Goal: Task Accomplishment & Management: Use online tool/utility

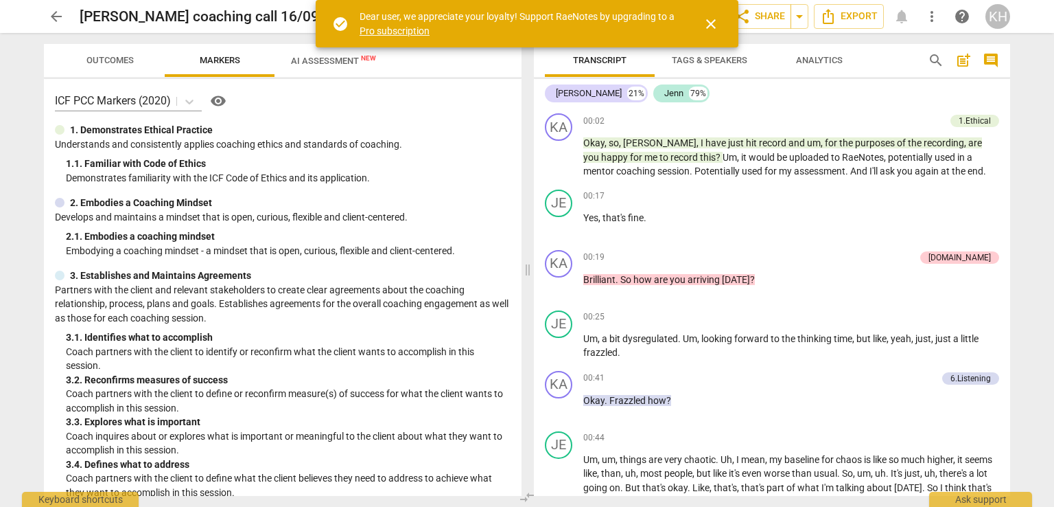
click at [58, 23] on span "arrow_back" at bounding box center [56, 16] width 16 height 16
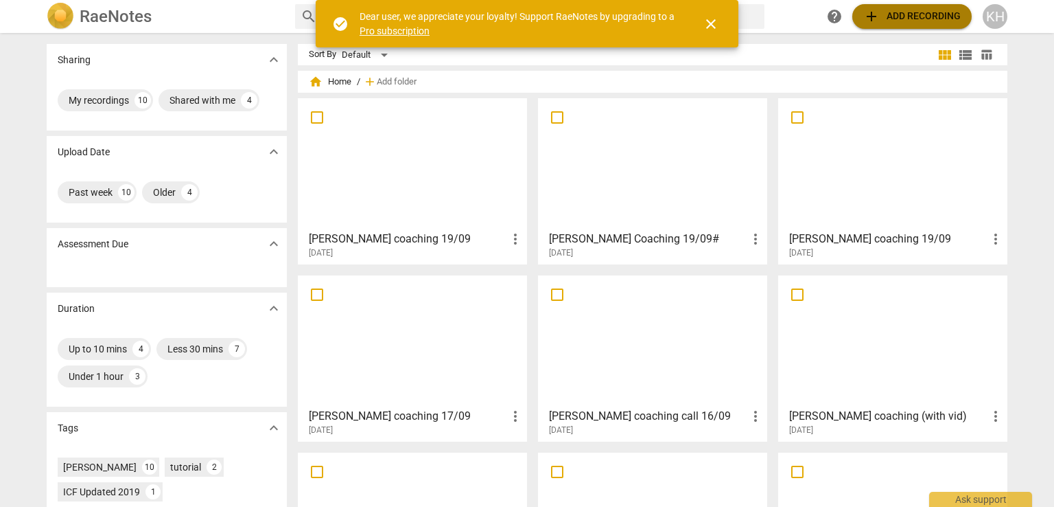
click at [942, 14] on span "add Add recording" at bounding box center [912, 16] width 97 height 16
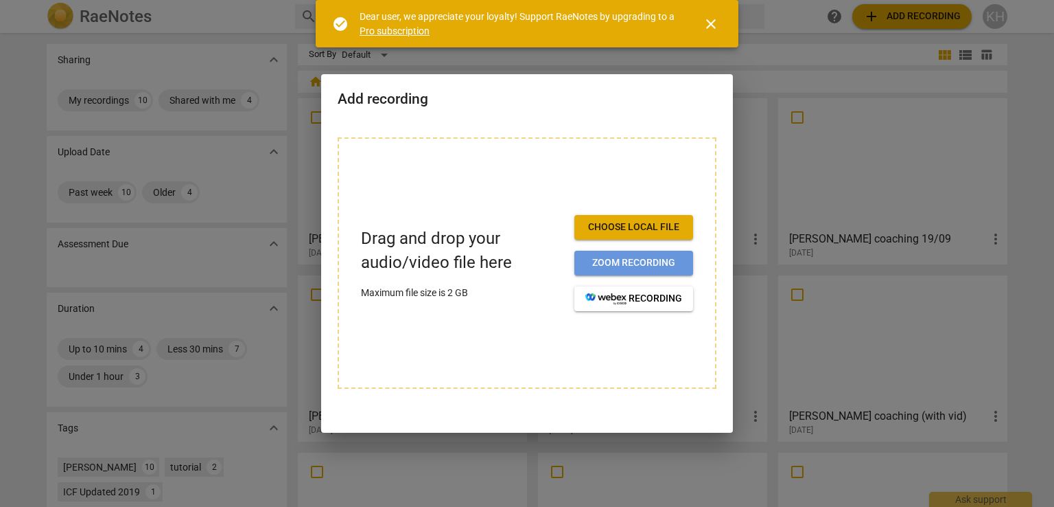
click at [640, 273] on button "Zoom recording" at bounding box center [634, 263] width 119 height 25
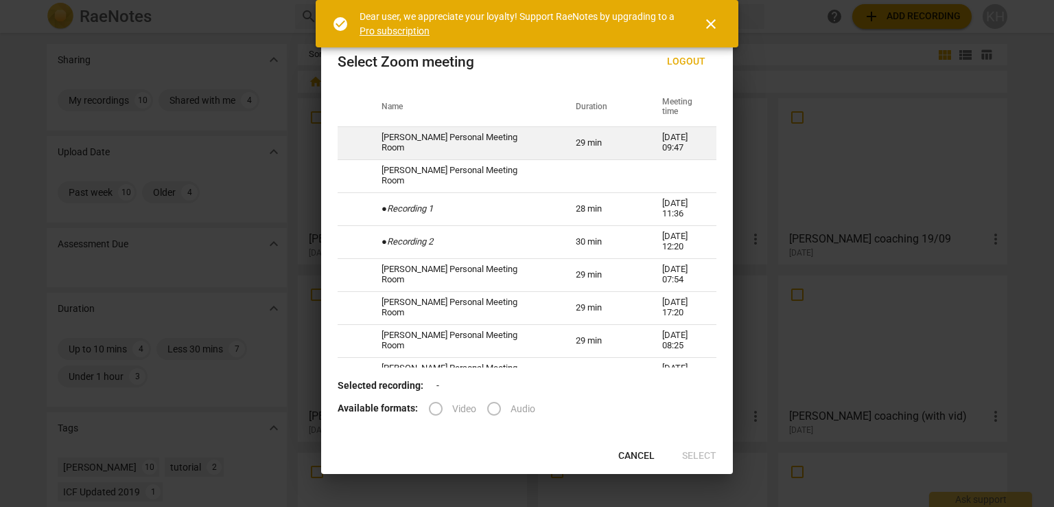
click at [424, 136] on td "[PERSON_NAME] Personal Meeting Room" at bounding box center [462, 142] width 194 height 33
radio input "true"
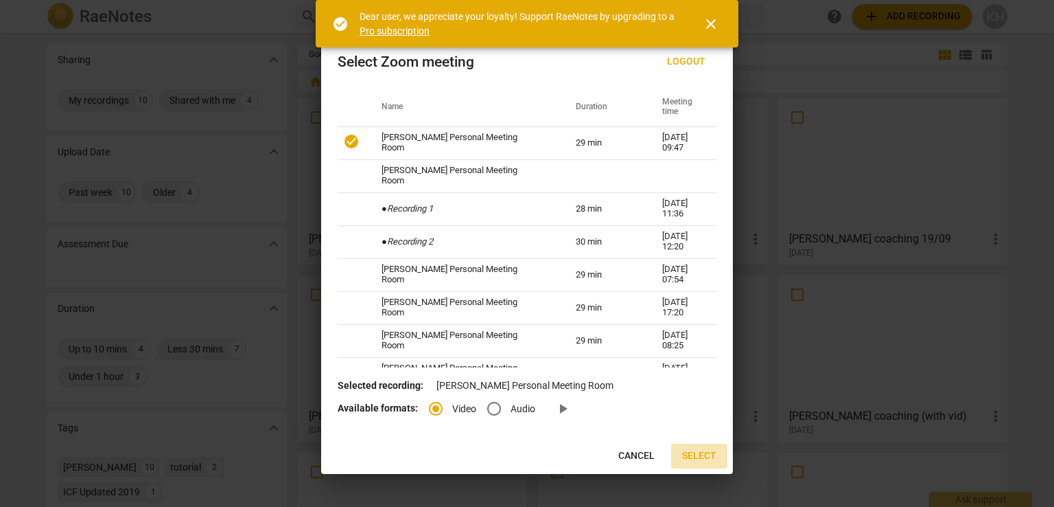
click at [703, 456] on span "Select" at bounding box center [699, 456] width 34 height 14
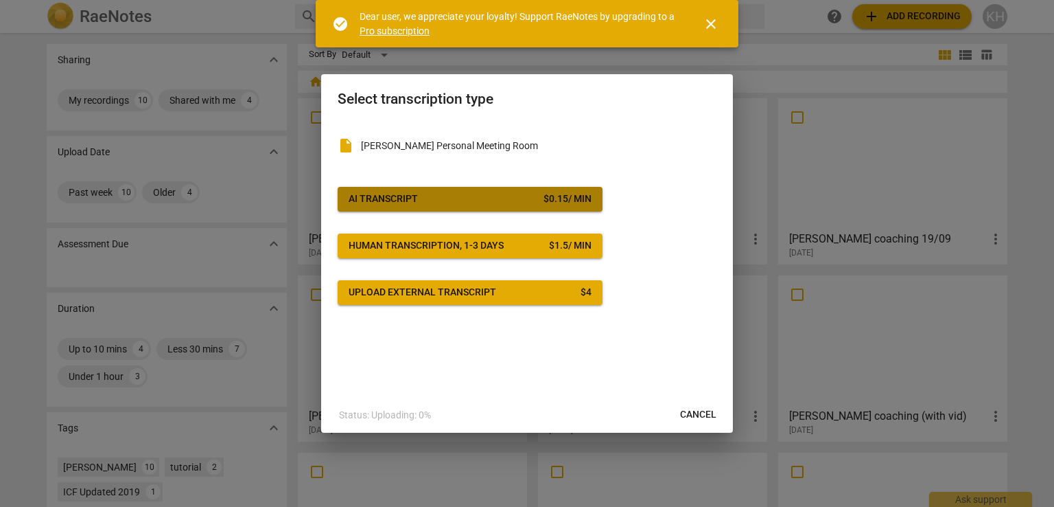
click at [527, 191] on button "AI Transcript $ 0.15 / min" at bounding box center [470, 199] width 265 height 25
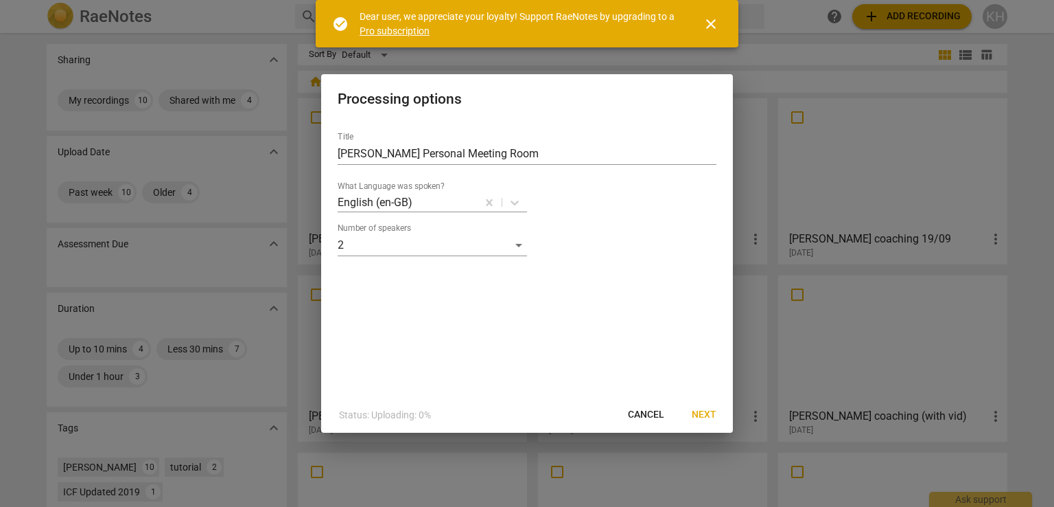
click at [711, 424] on button "Next" at bounding box center [704, 414] width 47 height 25
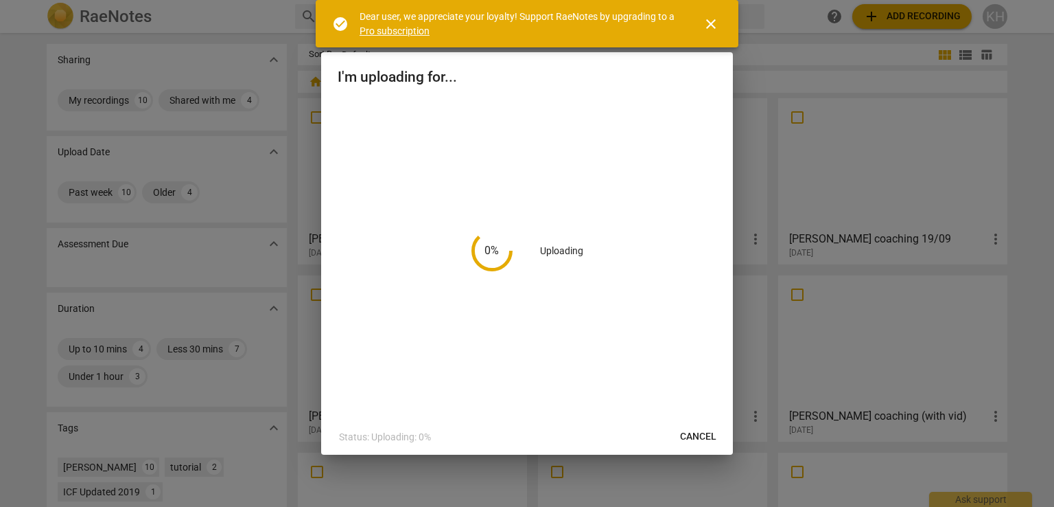
click at [715, 26] on span "close" at bounding box center [711, 24] width 16 height 16
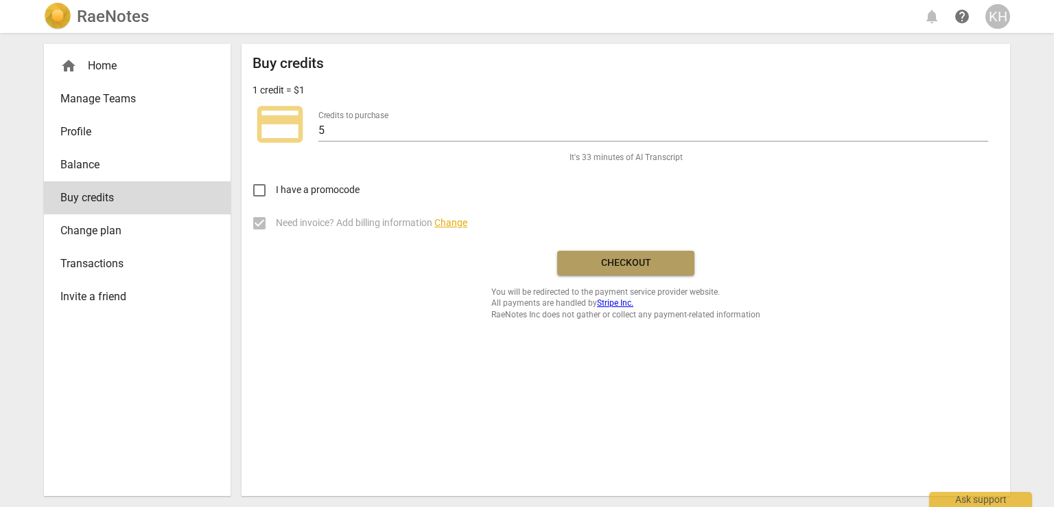
click at [614, 268] on span "Checkout" at bounding box center [625, 263] width 115 height 14
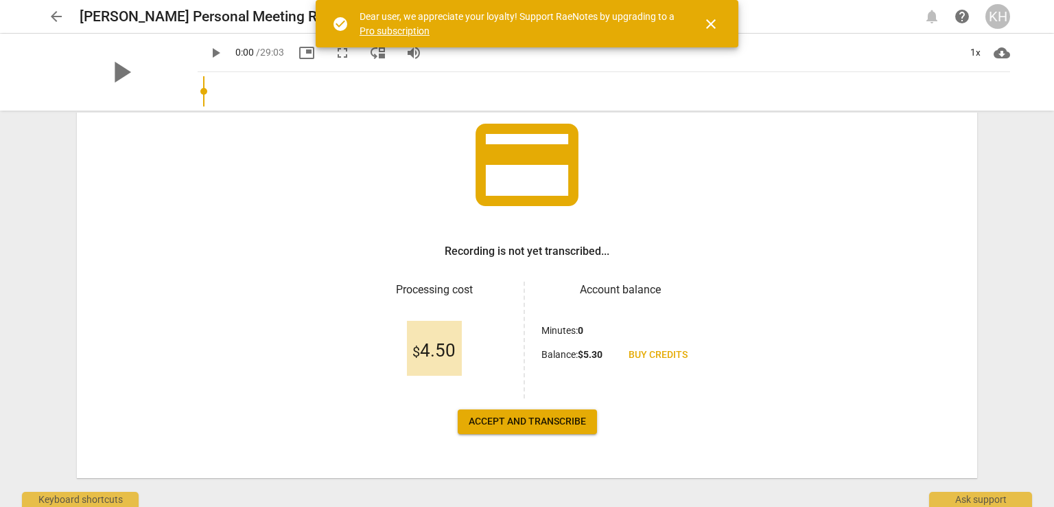
scroll to position [113, 0]
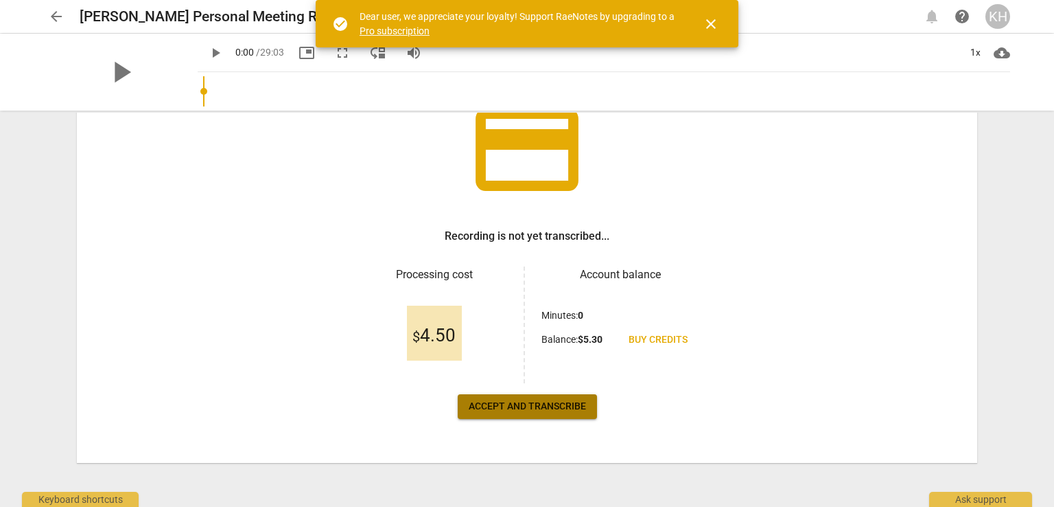
click at [537, 409] on span "Accept and transcribe" at bounding box center [527, 407] width 117 height 14
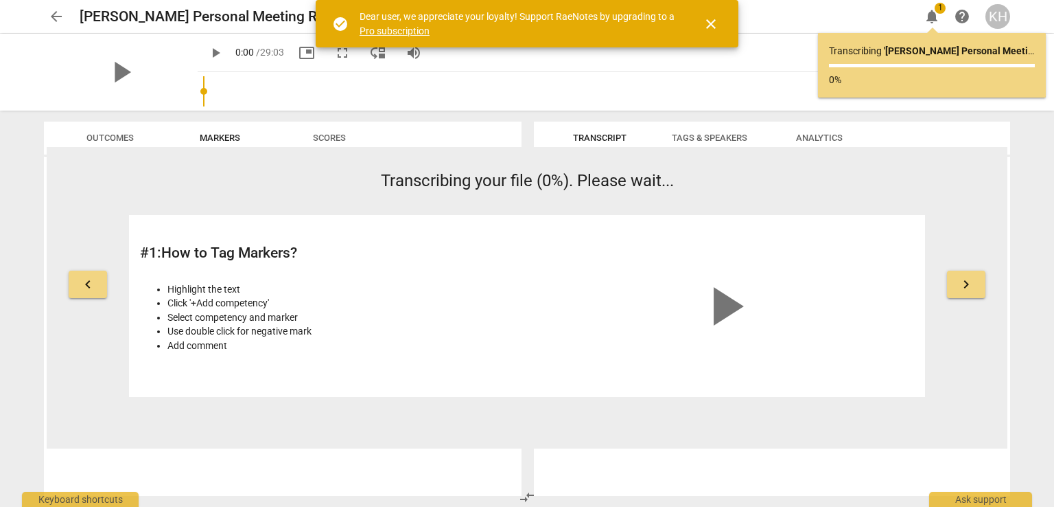
click at [119, 13] on h2 "[PERSON_NAME] Personal Meeting Room" at bounding box center [213, 16] width 266 height 17
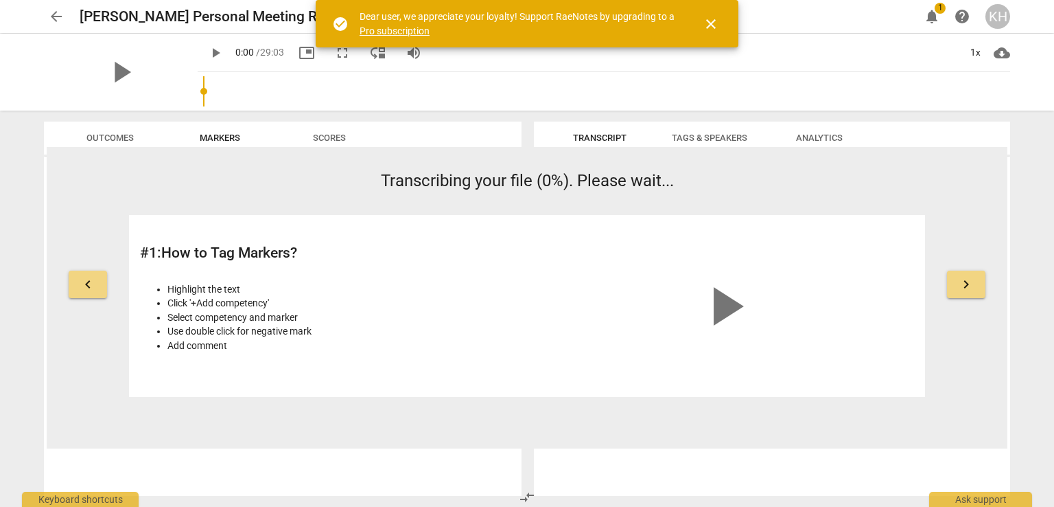
click at [713, 23] on span "close" at bounding box center [711, 24] width 16 height 16
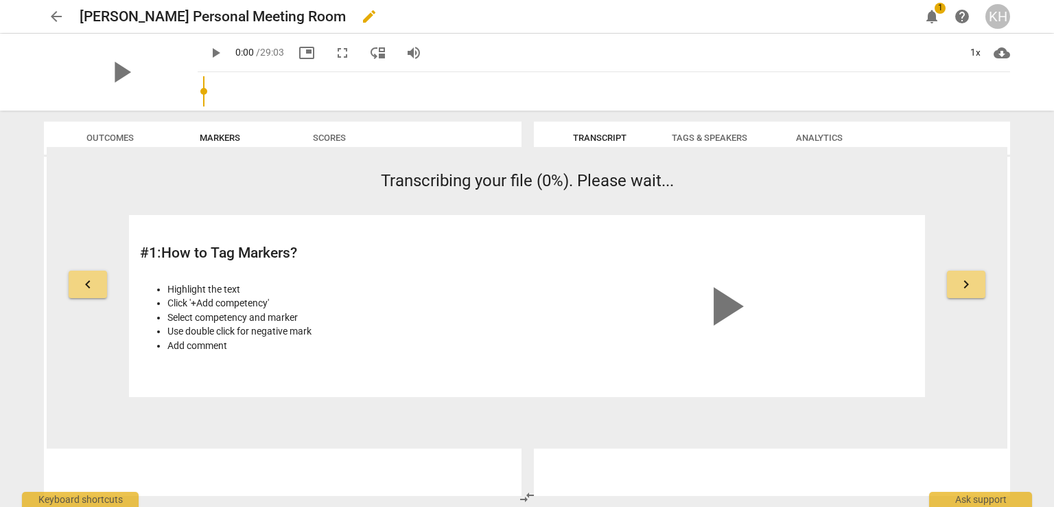
click at [367, 11] on span "edit" at bounding box center [369, 16] width 16 height 16
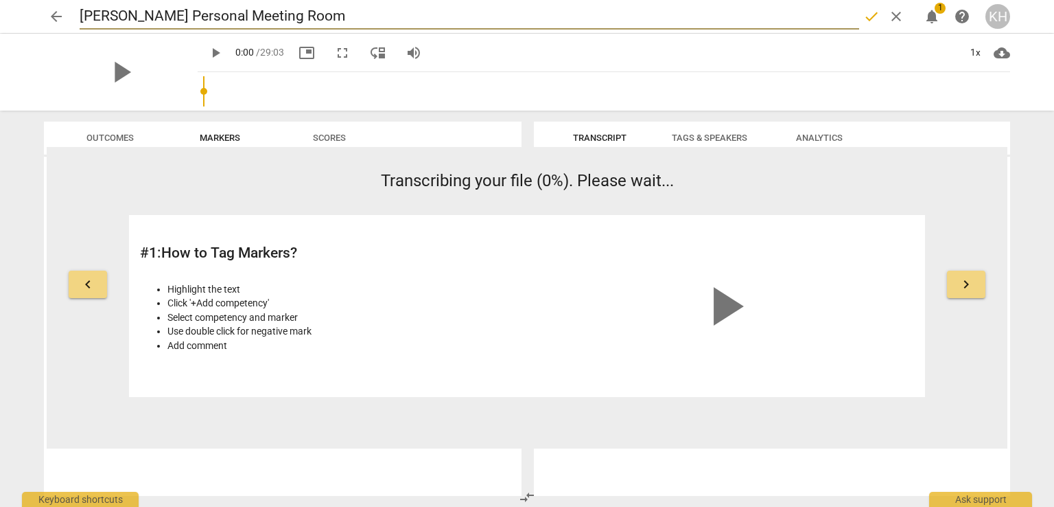
drag, startPoint x: 372, startPoint y: 24, endPoint x: 1, endPoint y: -50, distance: 378.0
click at [1, 0] on html "arrow_back [PERSON_NAME] Personal Meeting Room done clear notifications 1 help …" at bounding box center [527, 0] width 1054 height 0
type input "[PERSON_NAME] coaches [PERSON_NAME] 2-"
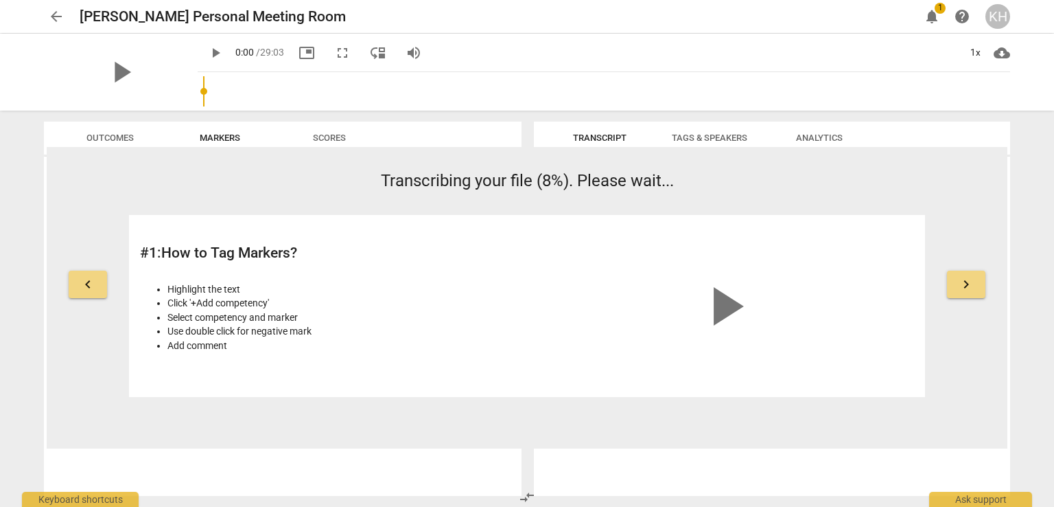
click at [346, 25] on div "arrow_back [PERSON_NAME] Personal Meeting Room edit notifications 1 help KH" at bounding box center [527, 16] width 967 height 25
click at [365, 19] on span "edit" at bounding box center [369, 16] width 16 height 16
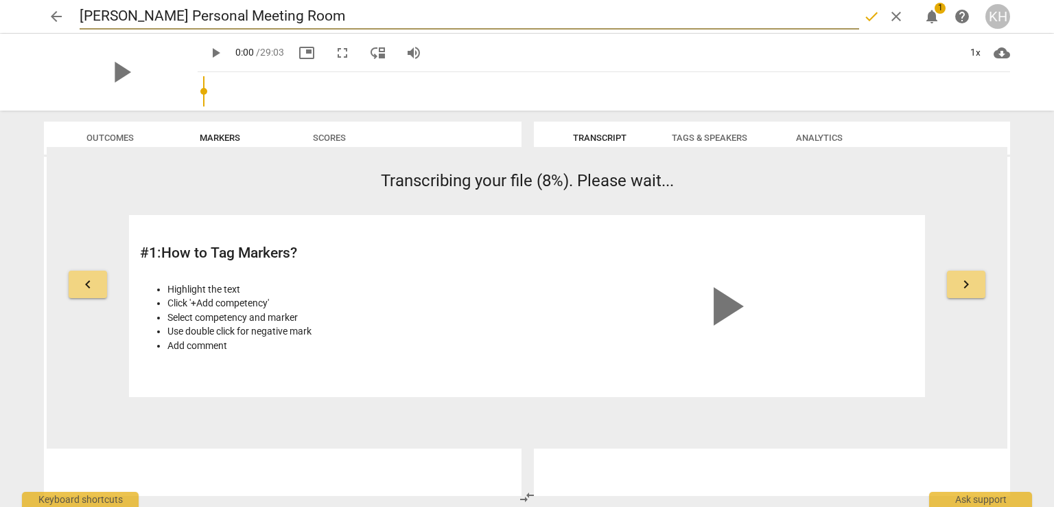
drag, startPoint x: 330, startPoint y: 23, endPoint x: 88, endPoint y: 1, distance: 243.4
click at [87, 2] on div "arrow_back Kathleen Helm's Personal Meeting Room done clear notifications 1 hel…" at bounding box center [527, 16] width 1032 height 33
type input "K"
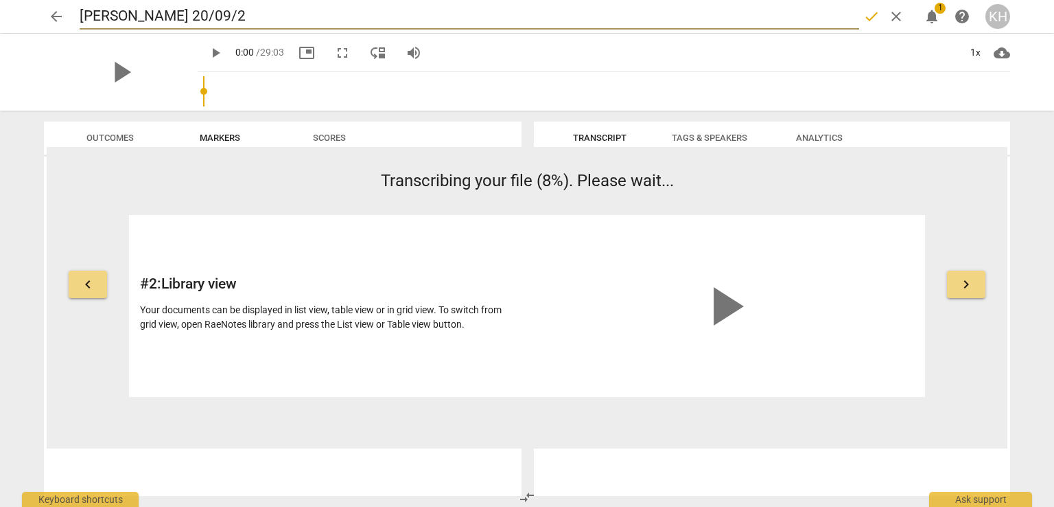
type input "Natalie 20/09/20"
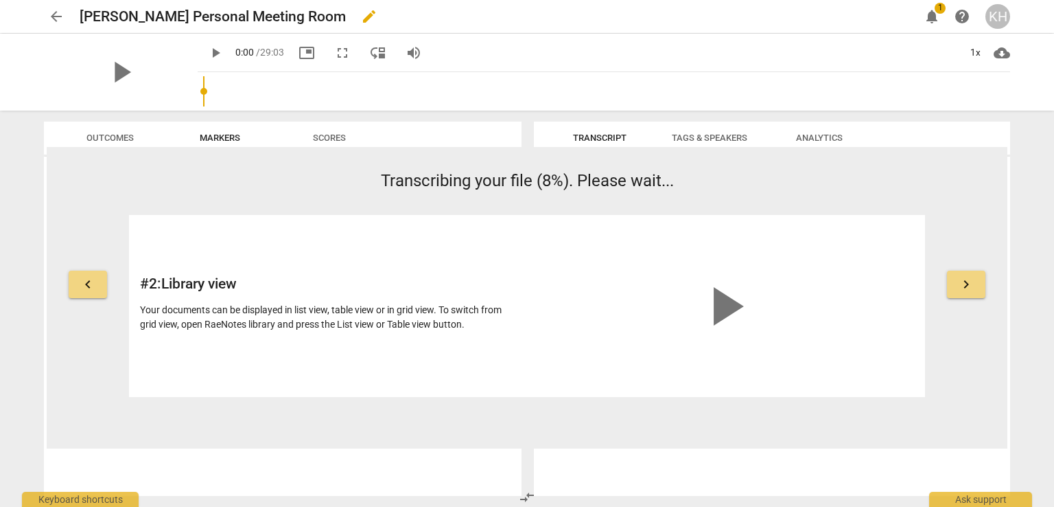
click at [211, 22] on h2 "[PERSON_NAME] Personal Meeting Room" at bounding box center [213, 16] width 266 height 17
click at [363, 14] on span "edit" at bounding box center [369, 16] width 16 height 16
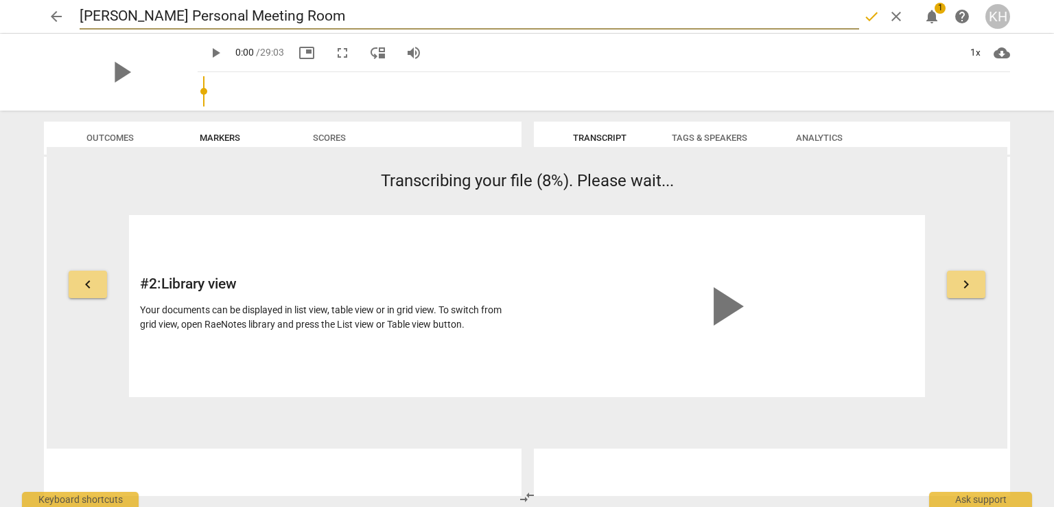
drag, startPoint x: 354, startPoint y: 19, endPoint x: 0, endPoint y: -9, distance: 354.6
click at [0, 0] on html "arrow_back Kathleen Helm's Personal Meeting Room done clear notifications 1 hel…" at bounding box center [527, 0] width 1054 height 0
type input "Natalie 20/09/2025"
